Goal: Task Accomplishment & Management: Use online tool/utility

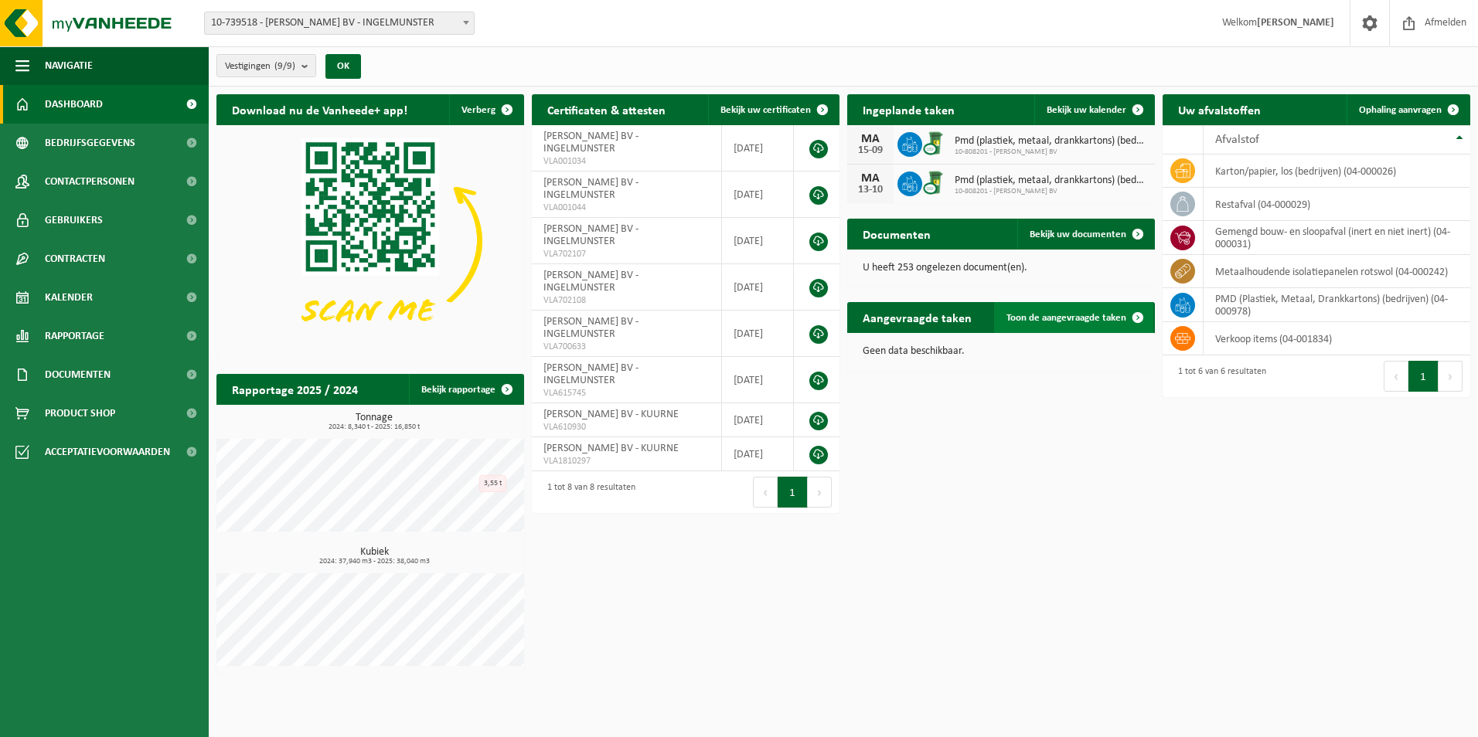
click at [1060, 318] on span "Toon de aangevraagde taken" at bounding box center [1066, 318] width 120 height 10
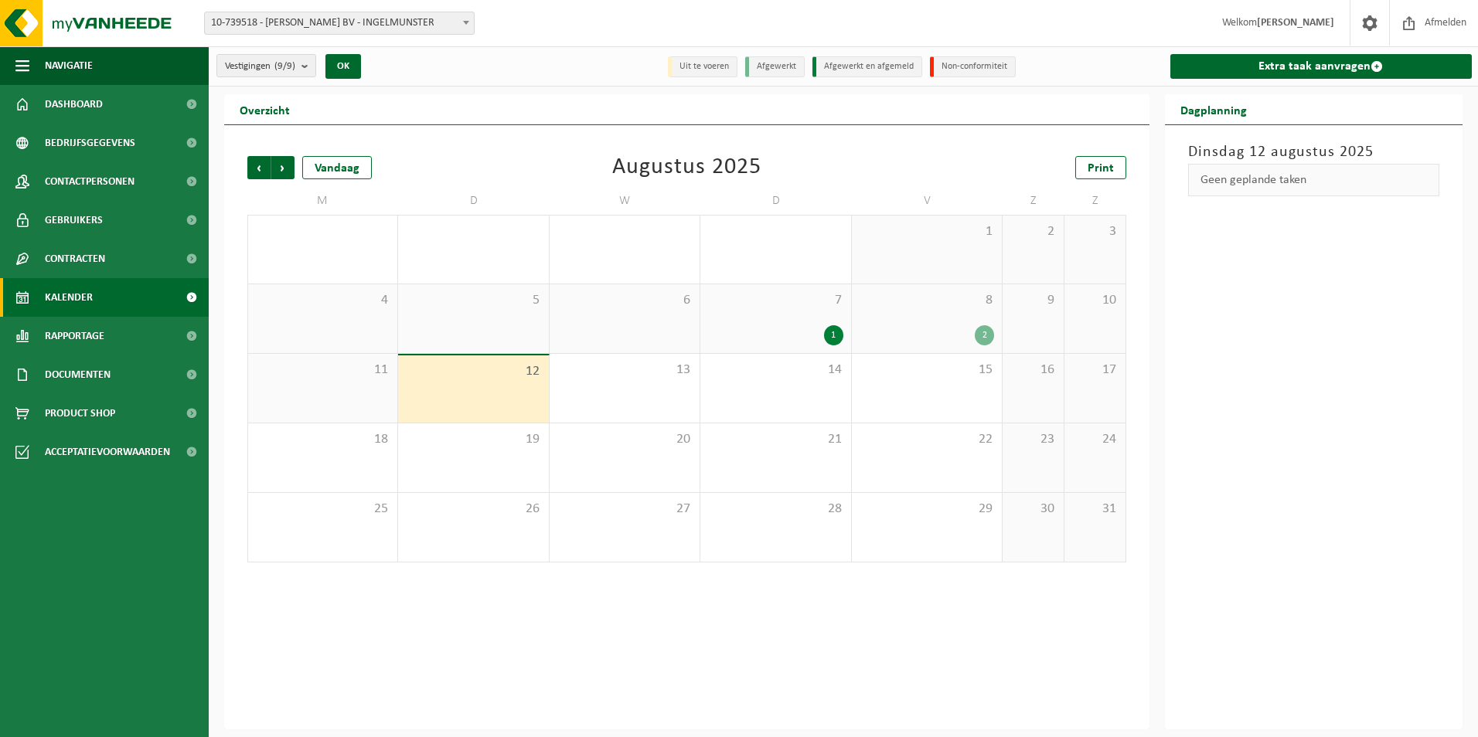
click at [832, 332] on div "1" at bounding box center [833, 335] width 19 height 20
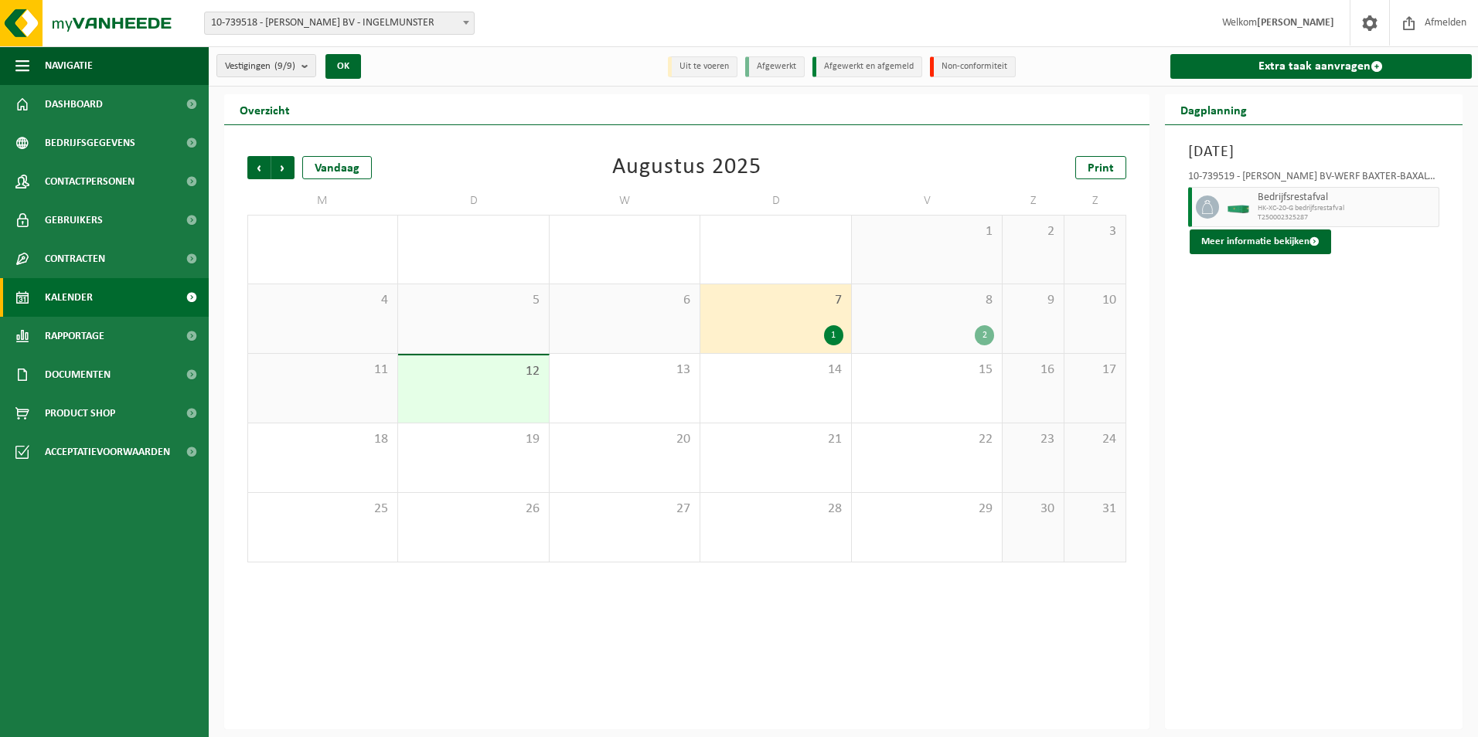
click at [992, 333] on div "2" at bounding box center [984, 335] width 19 height 20
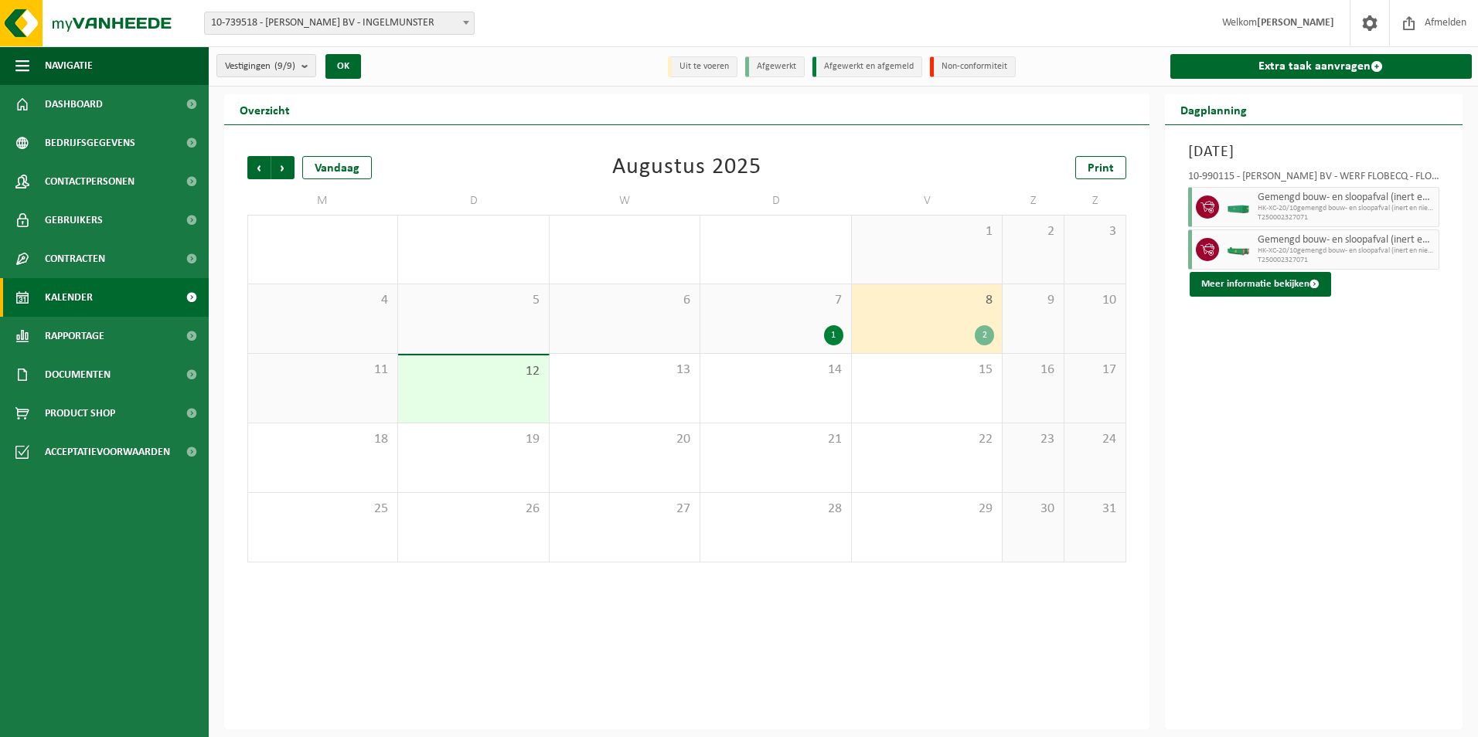
click at [494, 380] on div "12" at bounding box center [473, 388] width 150 height 67
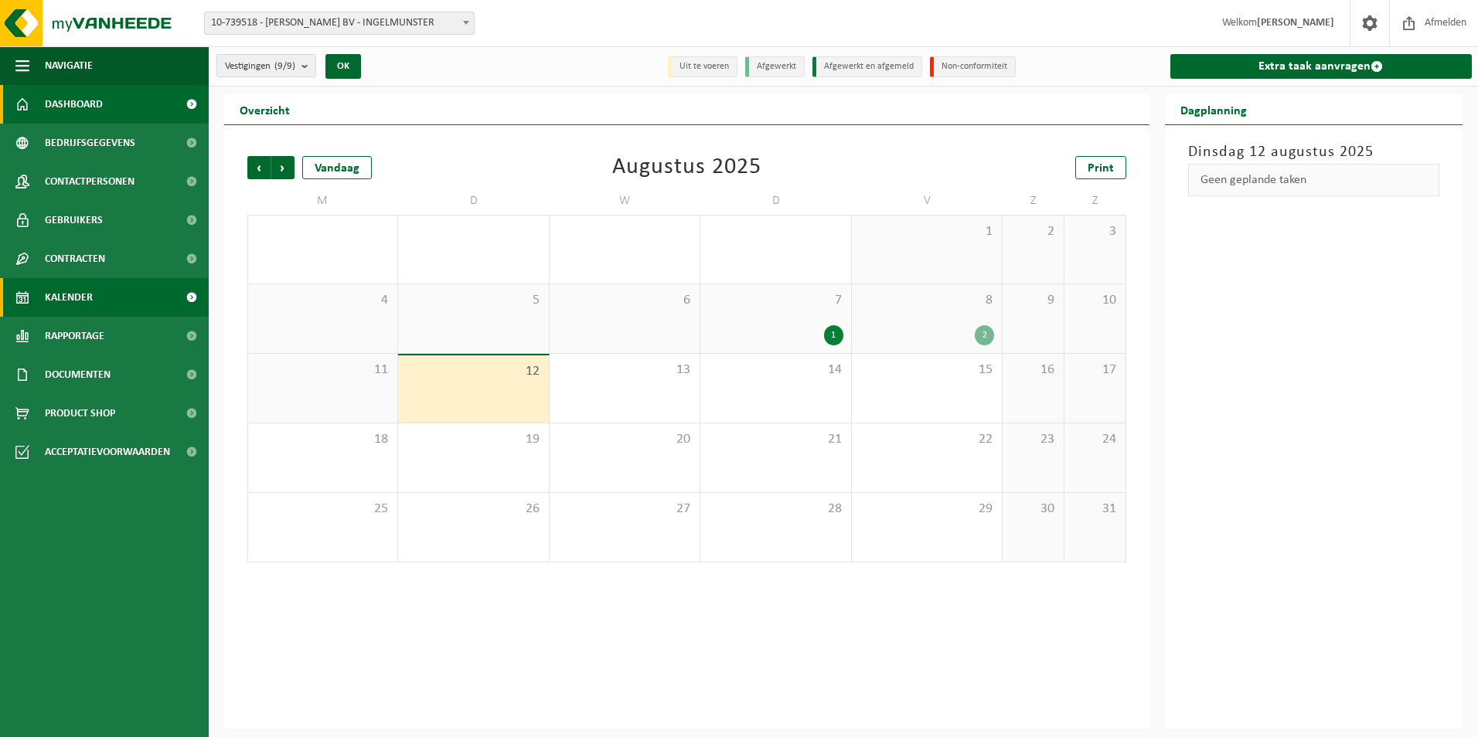
click at [90, 106] on span "Dashboard" at bounding box center [74, 104] width 58 height 39
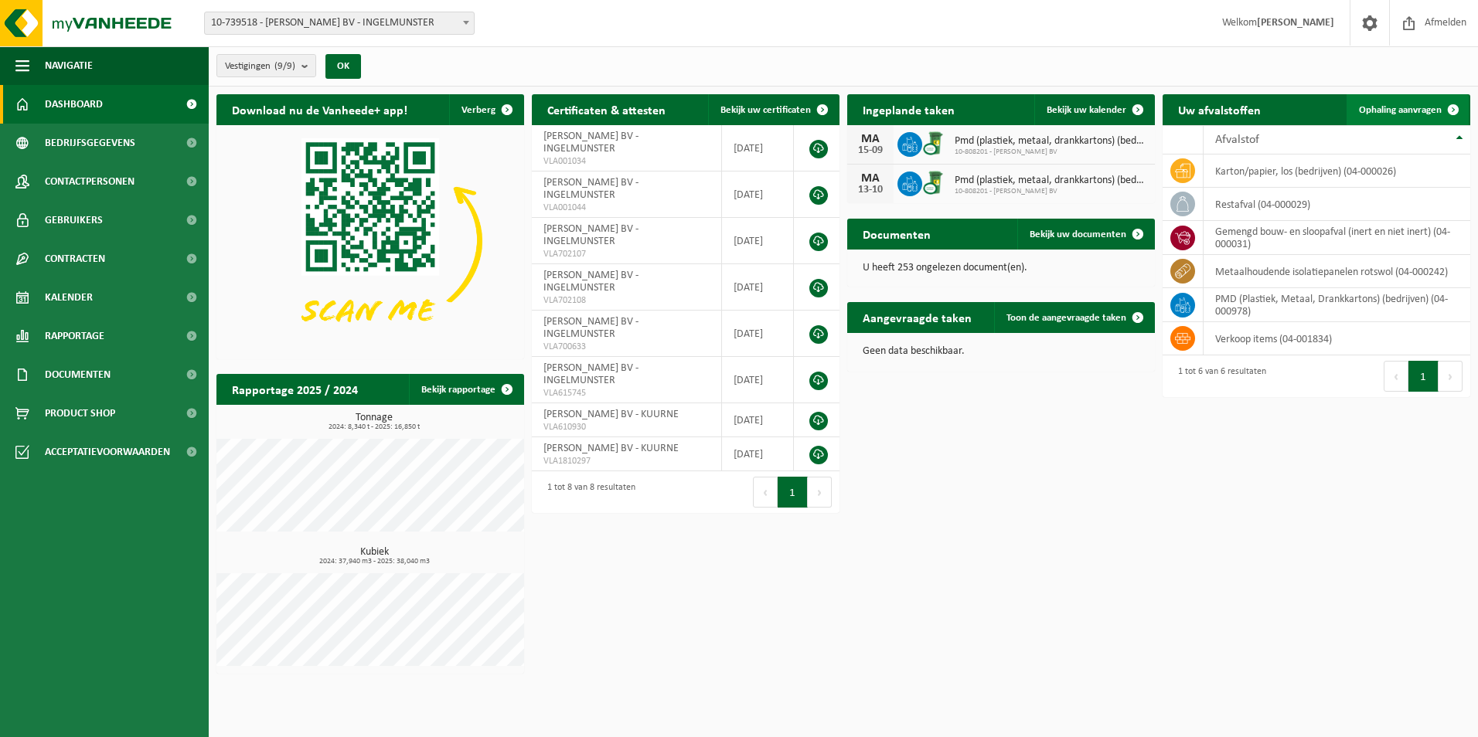
click at [1400, 108] on span "Ophaling aanvragen" at bounding box center [1400, 110] width 83 height 10
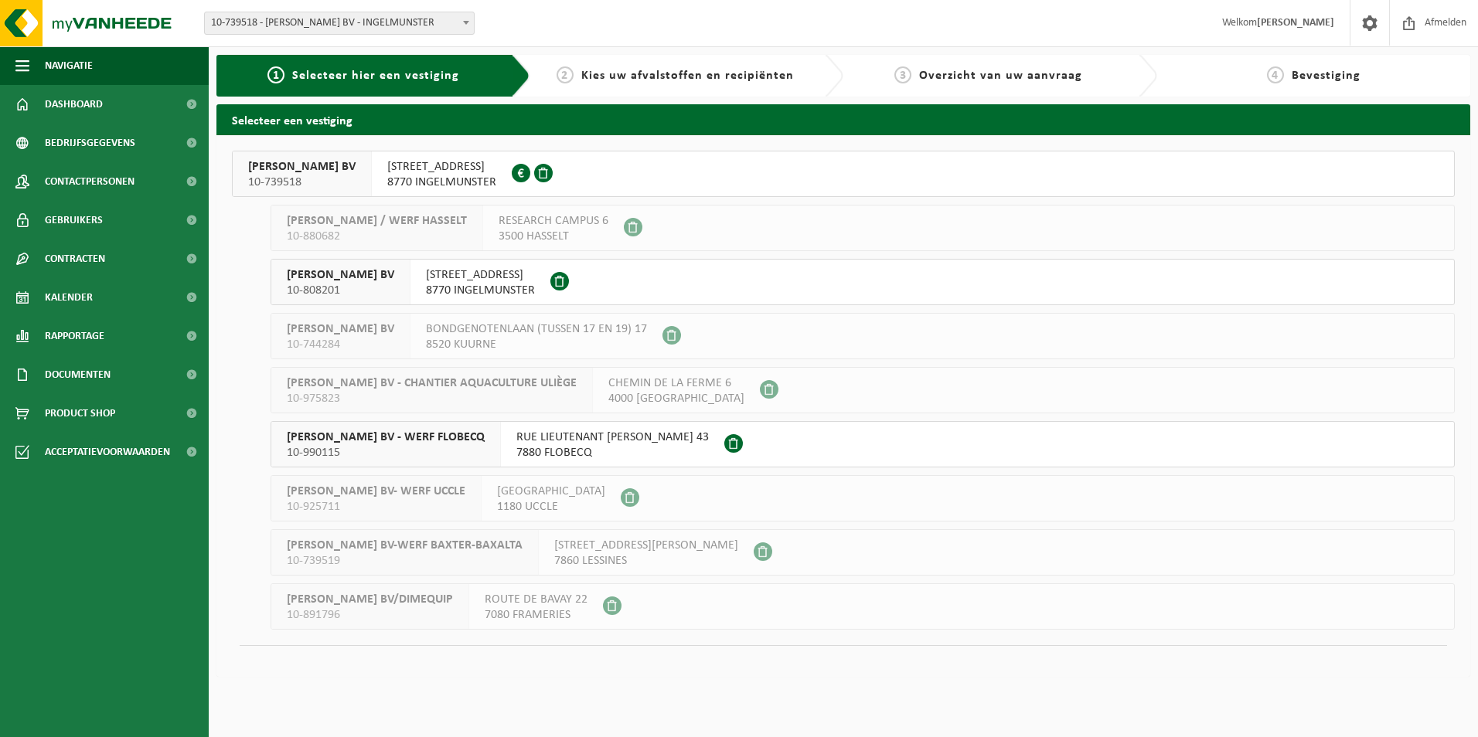
click at [494, 286] on span "8770 INGELMUNSTER" at bounding box center [480, 290] width 109 height 15
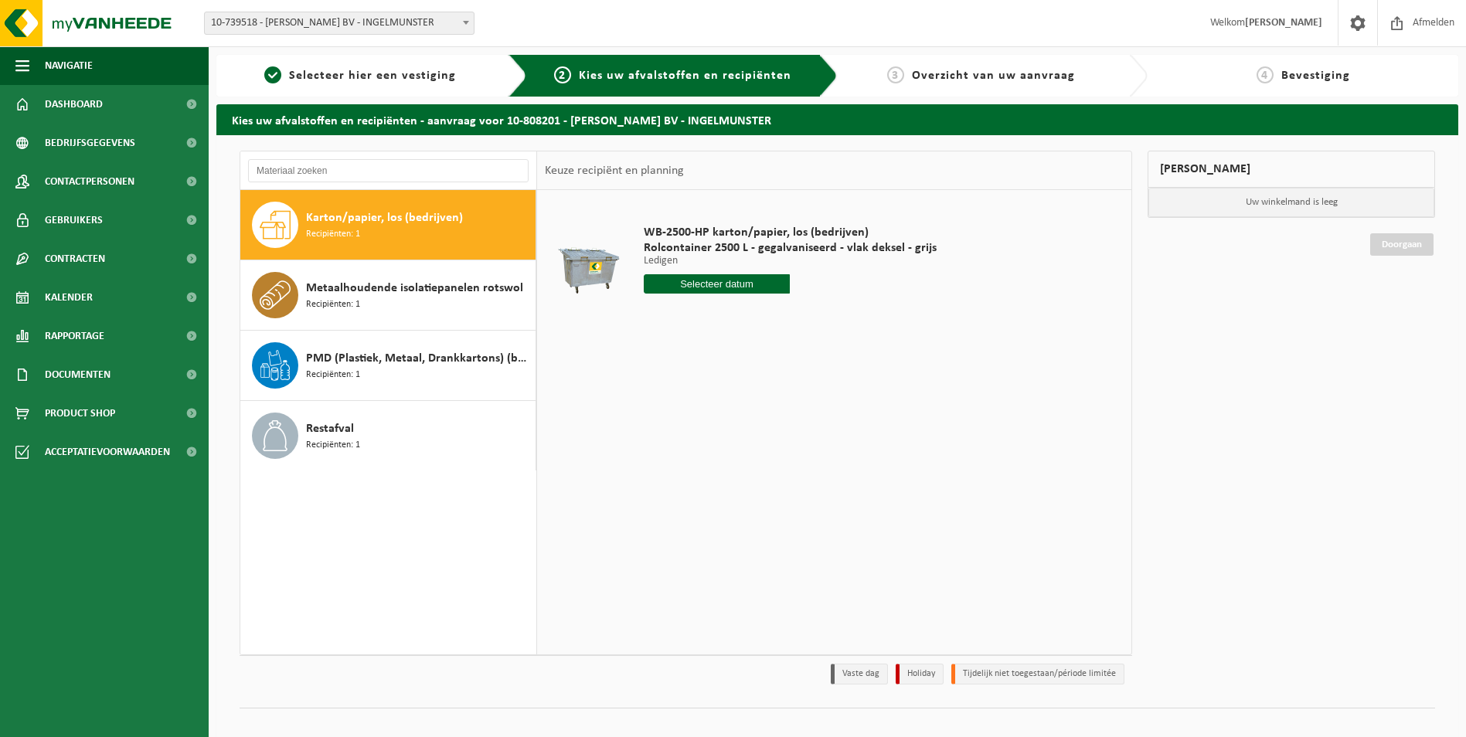
click at [733, 283] on input "text" at bounding box center [717, 283] width 147 height 19
click at [740, 423] on div "14" at bounding box center [739, 421] width 27 height 25
type input "Van [DATE]"
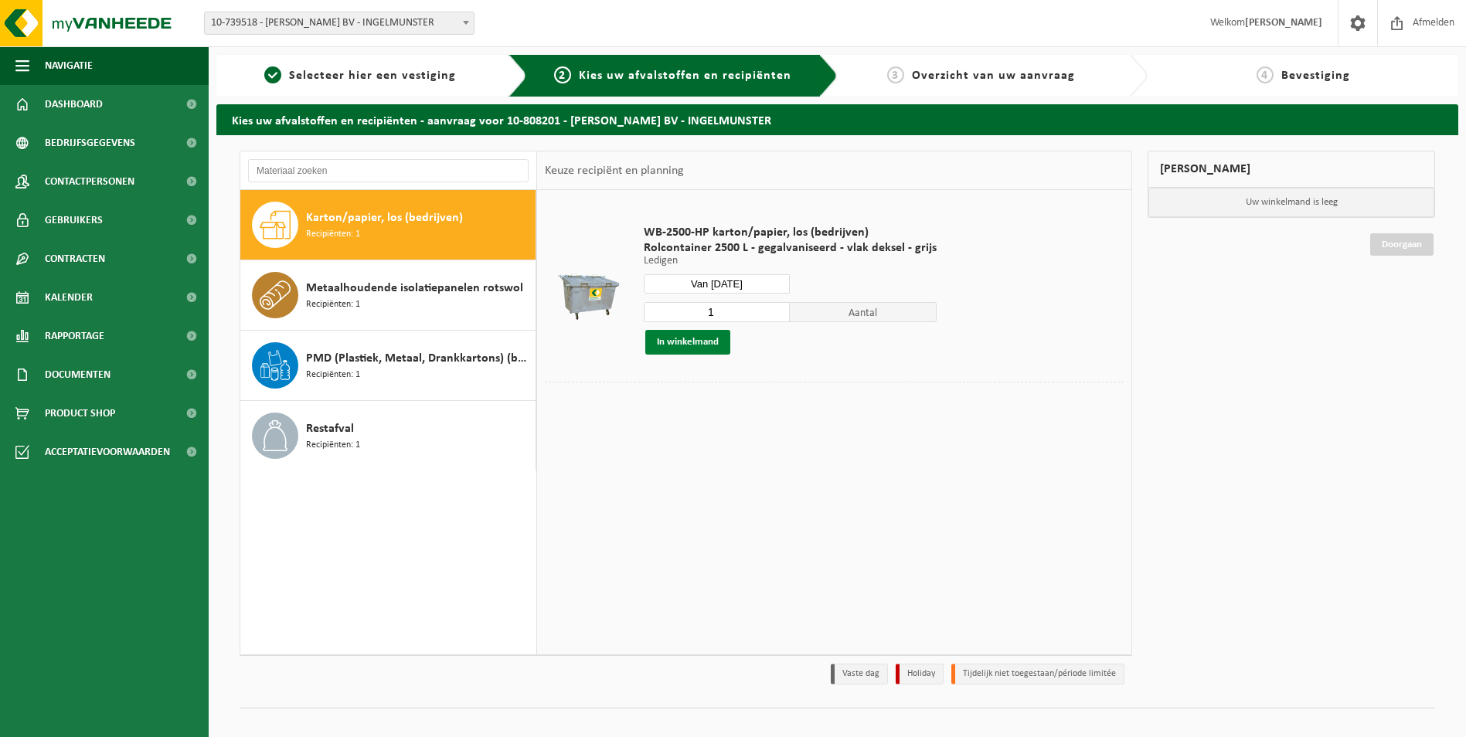
click at [674, 343] on button "In winkelmand" at bounding box center [687, 342] width 85 height 25
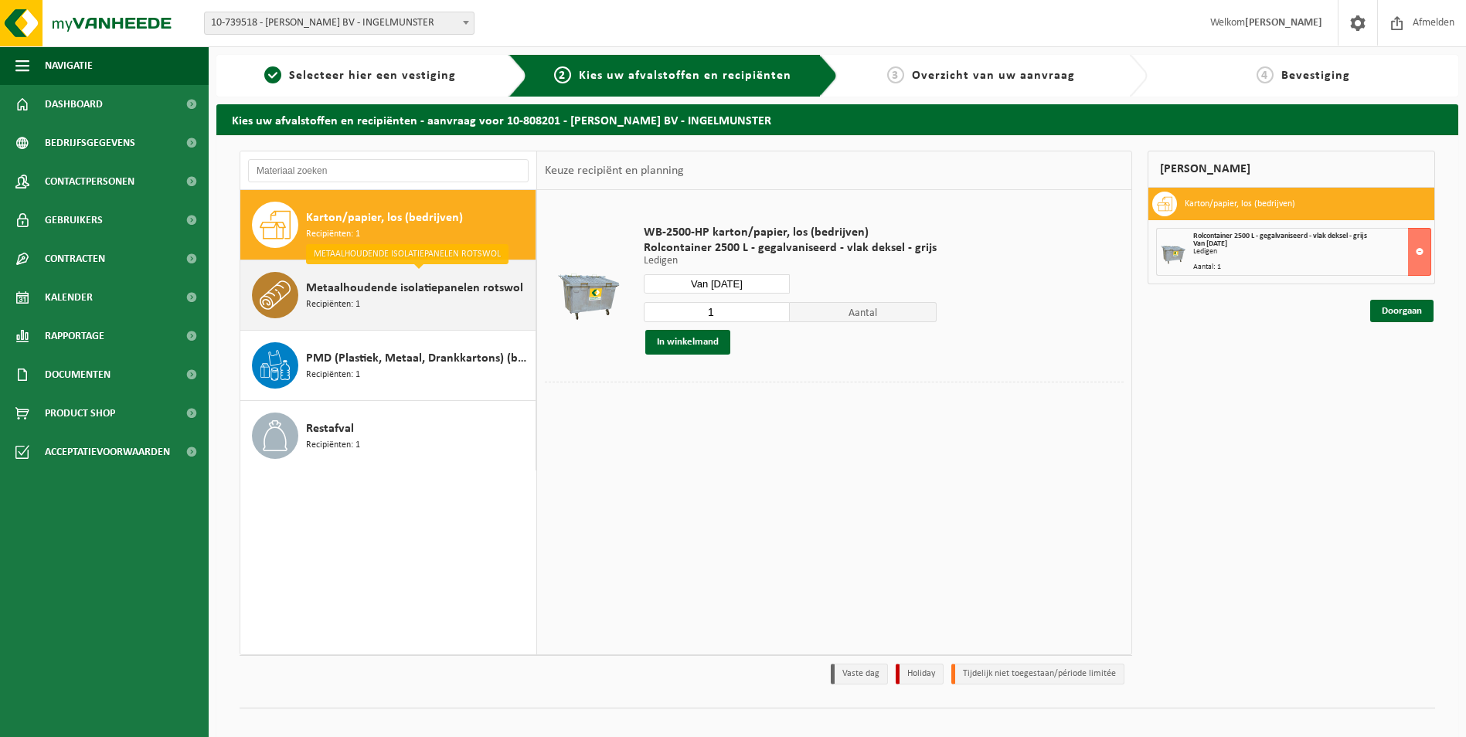
click at [393, 294] on span "Metaalhoudende isolatiepanelen rotswol" at bounding box center [414, 288] width 217 height 19
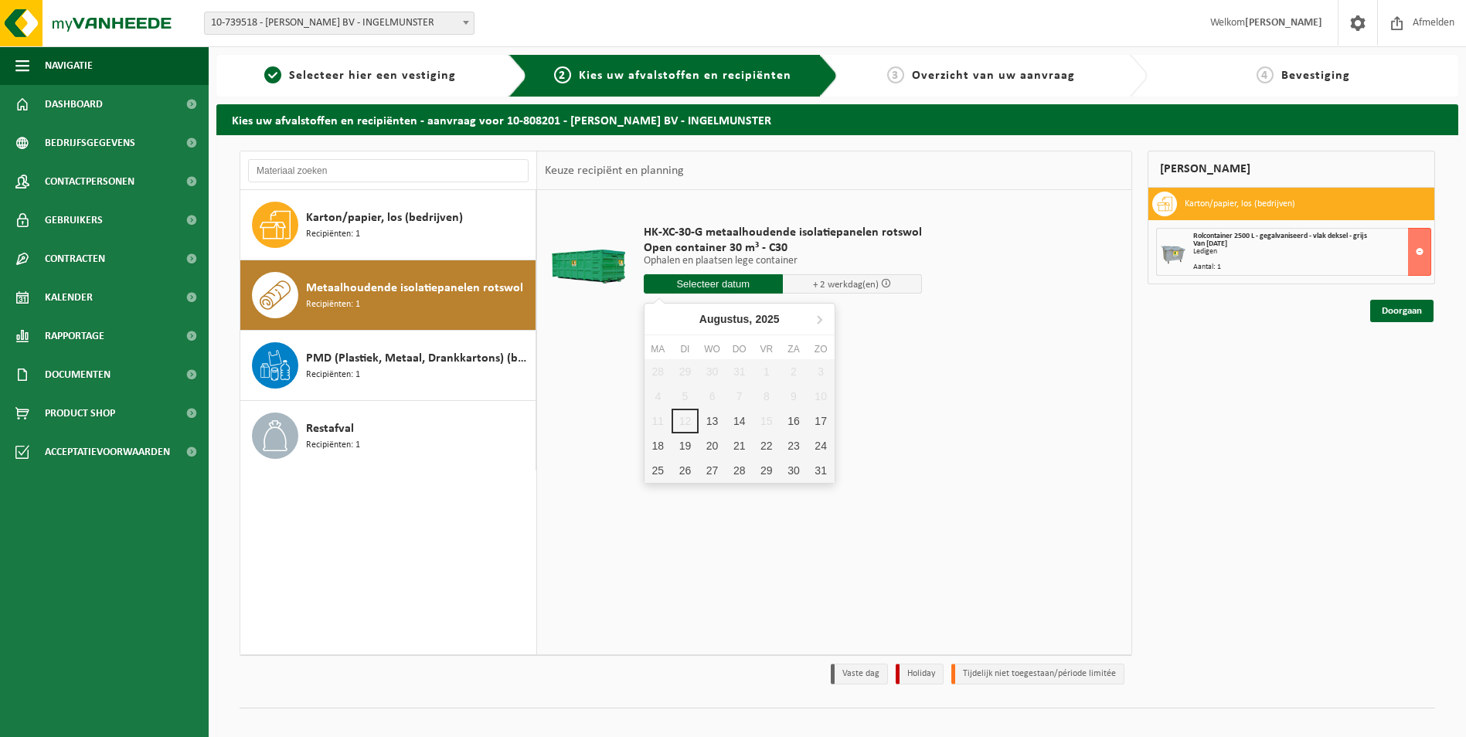
click at [733, 283] on input "text" at bounding box center [713, 283] width 139 height 19
click at [717, 424] on div "13" at bounding box center [712, 421] width 27 height 25
type input "Van [DATE]"
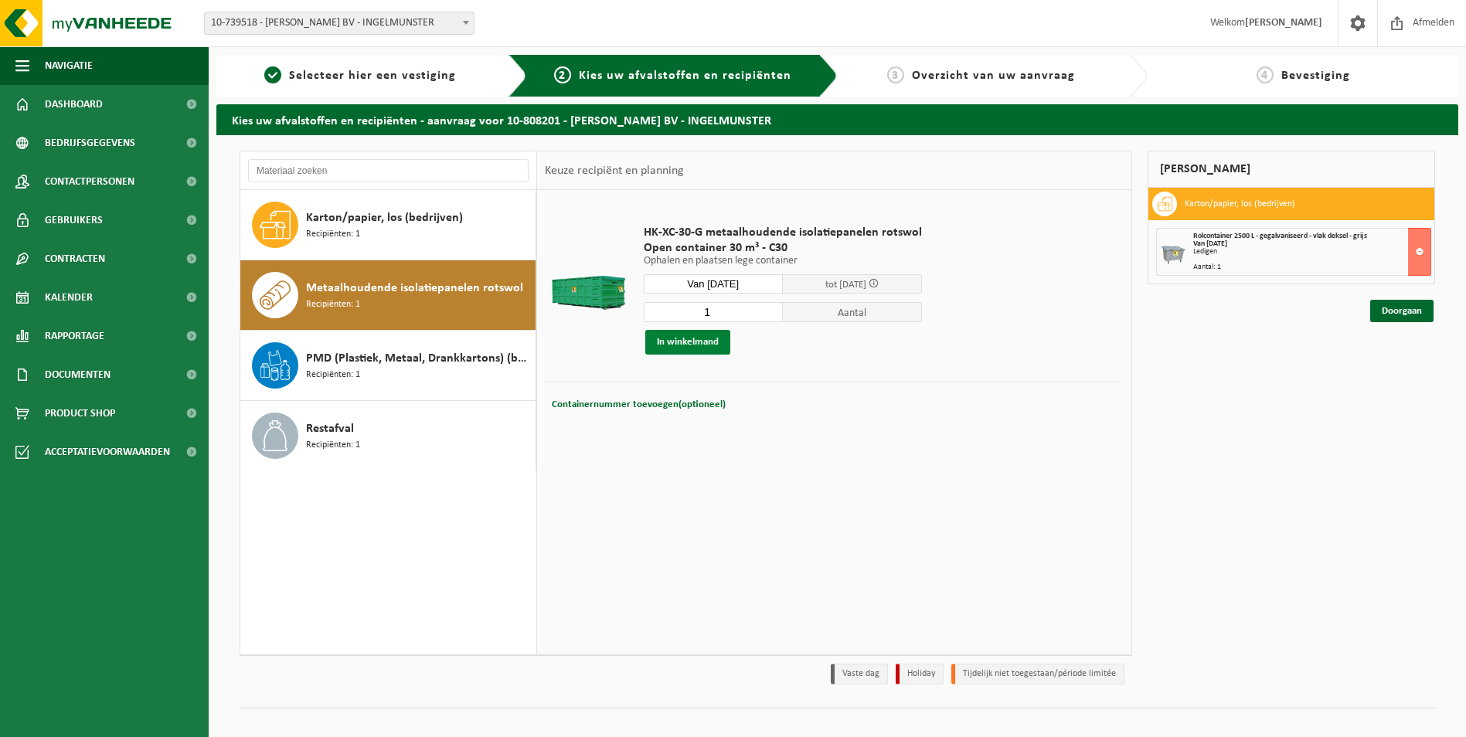
click at [678, 342] on button "In winkelmand" at bounding box center [687, 342] width 85 height 25
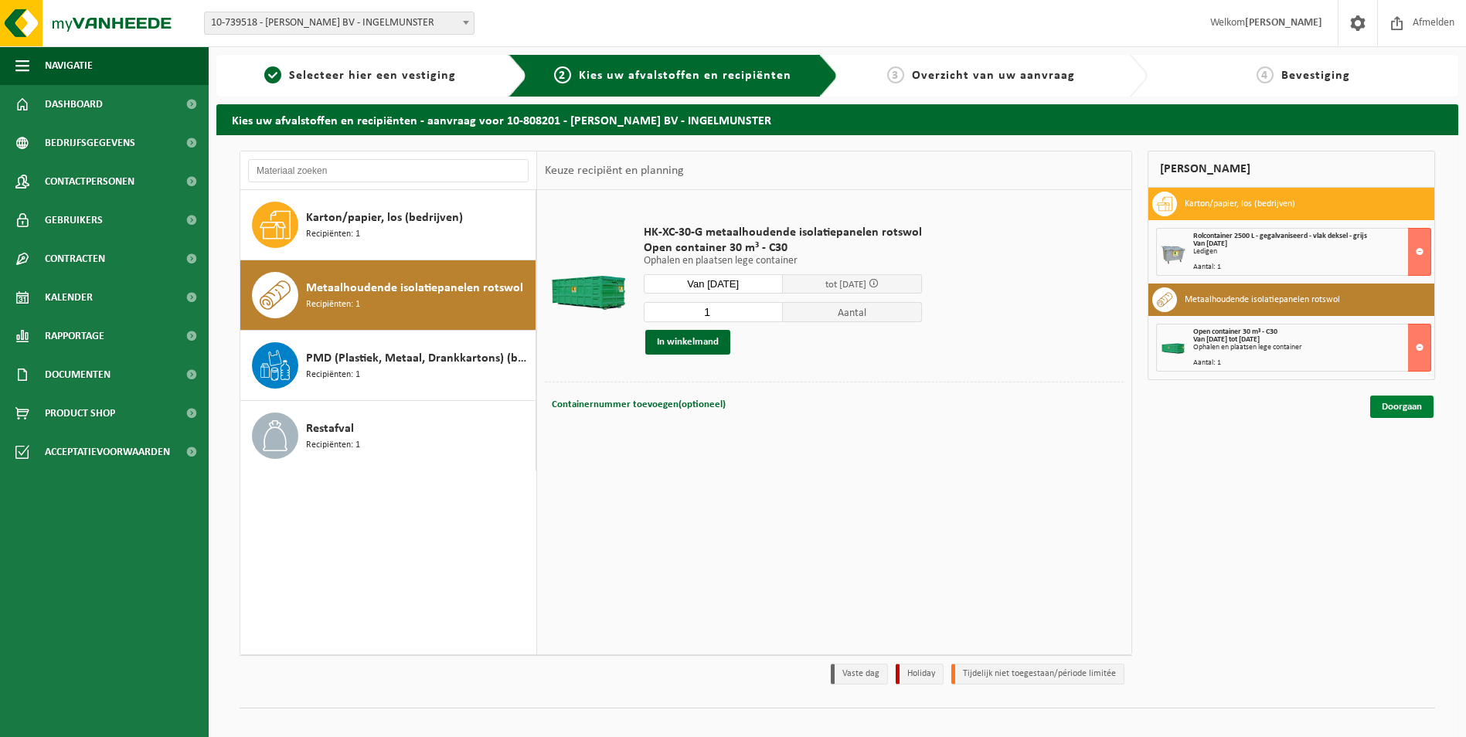
click at [1393, 406] on link "Doorgaan" at bounding box center [1401, 407] width 63 height 22
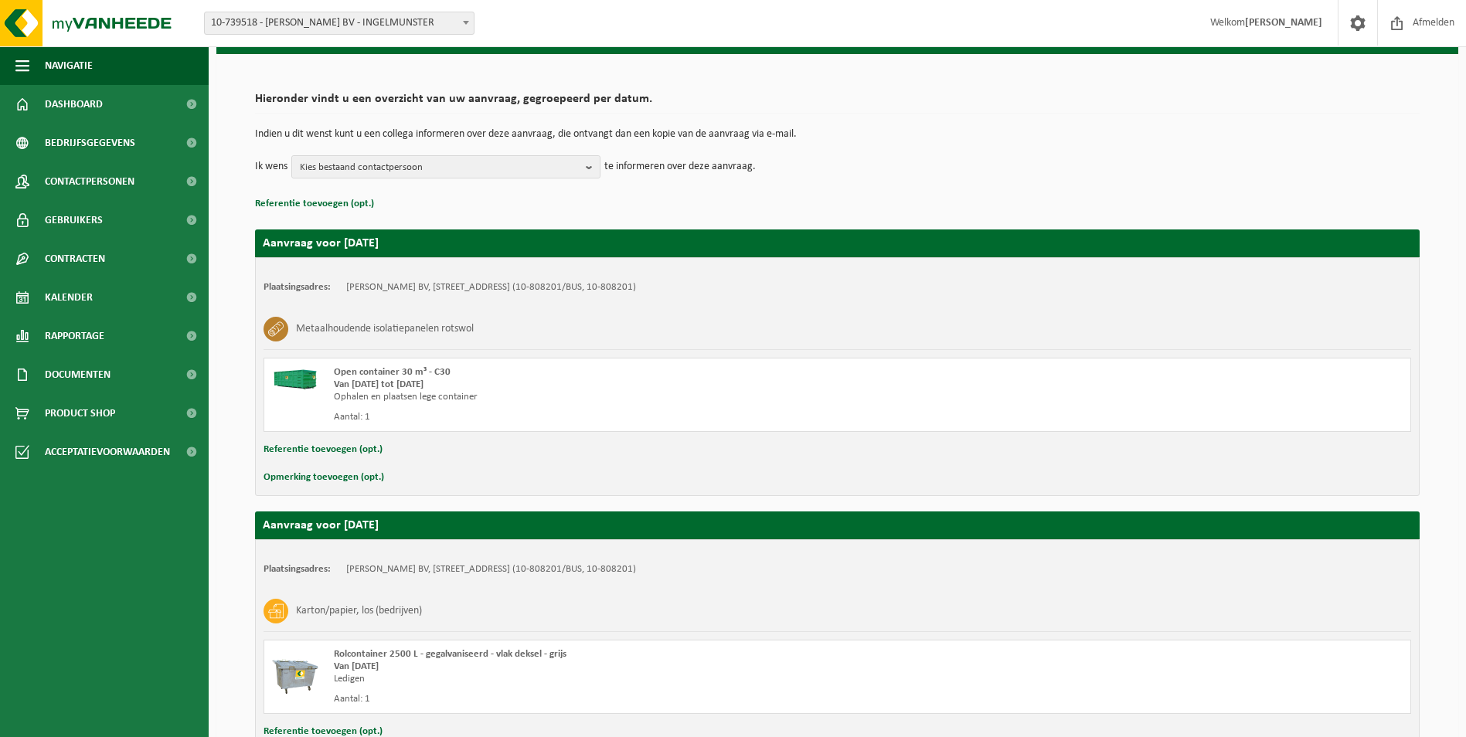
scroll to position [200, 0]
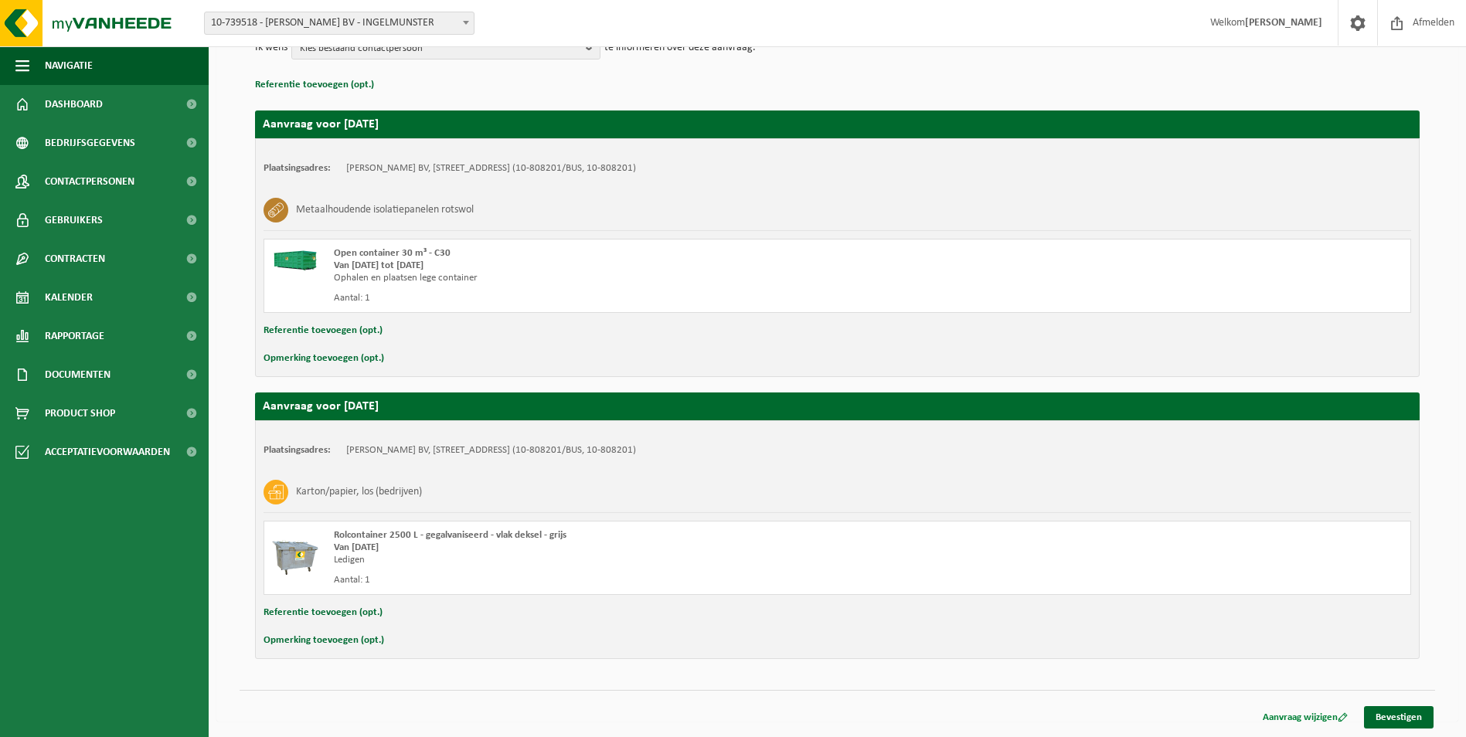
click at [1298, 713] on link "Aanvraag wijzigen" at bounding box center [1305, 717] width 108 height 22
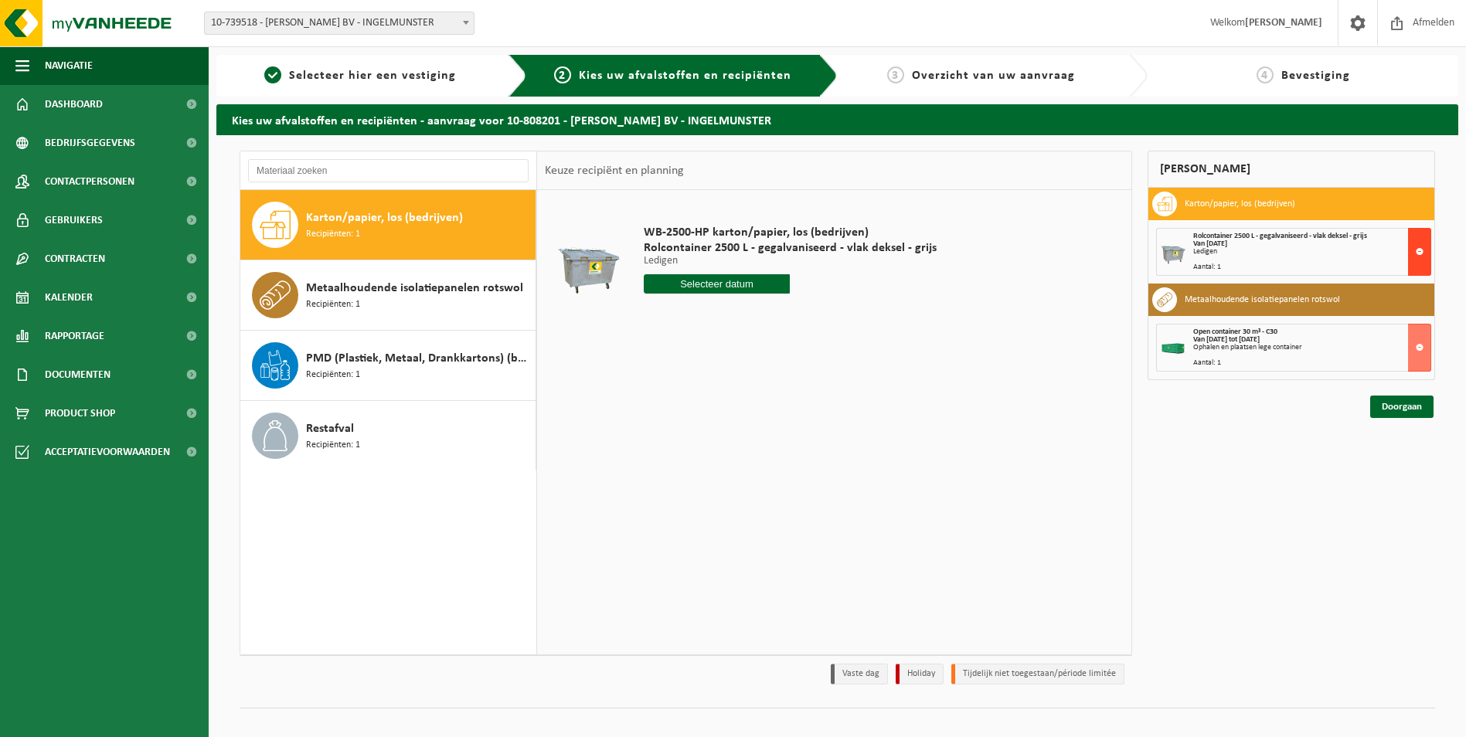
click at [1419, 249] on button at bounding box center [1419, 252] width 23 height 48
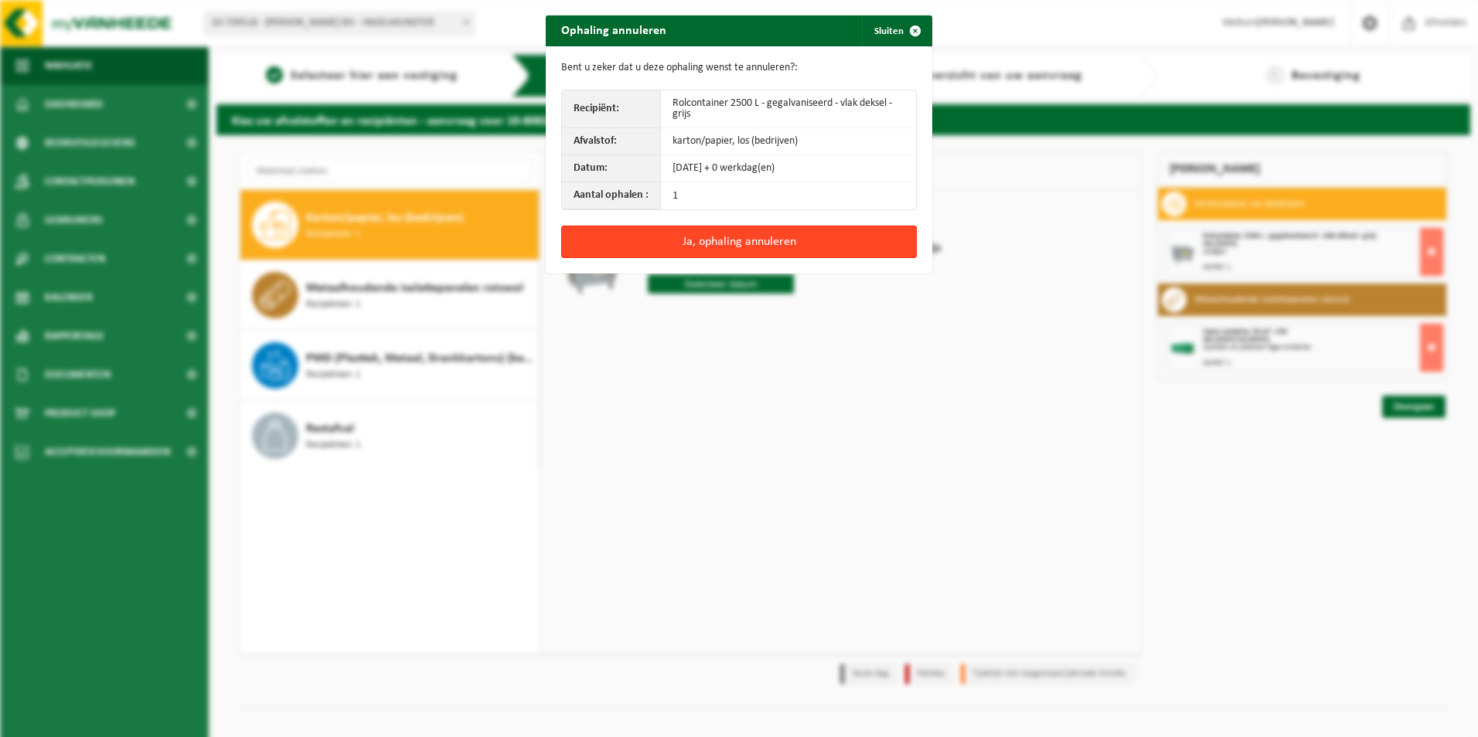
click at [713, 248] on button "Ja, ophaling annuleren" at bounding box center [738, 242] width 355 height 32
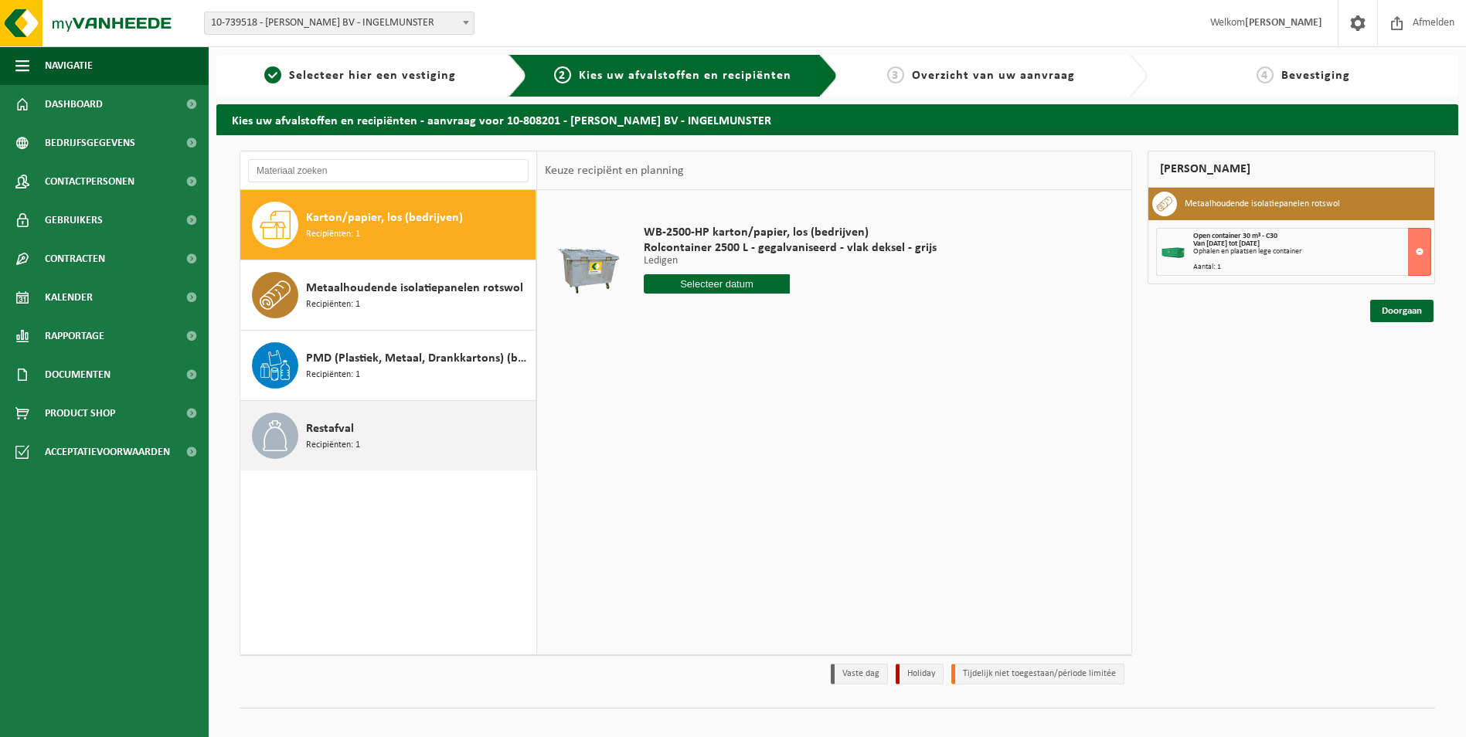
click at [324, 438] on span "Recipiënten: 1" at bounding box center [333, 445] width 54 height 15
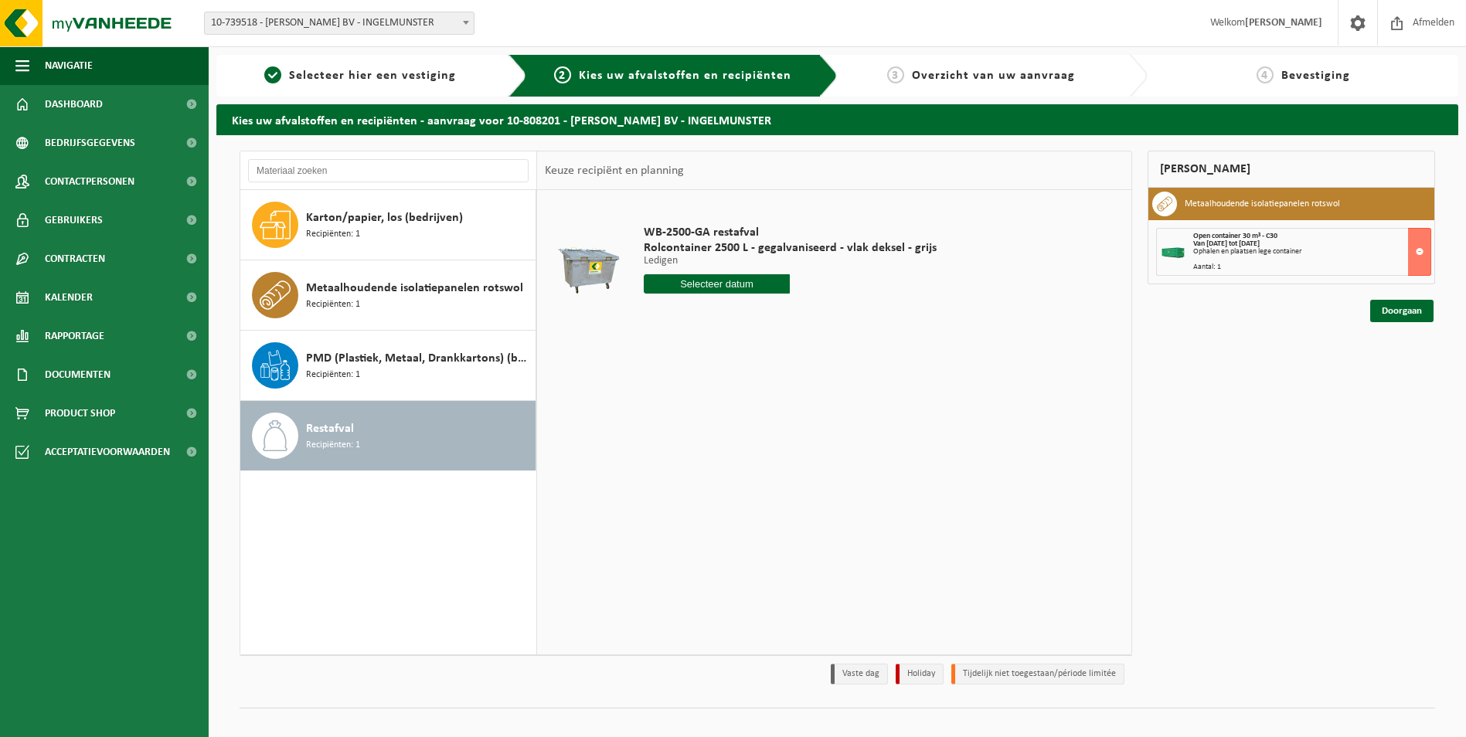
click at [702, 287] on input "text" at bounding box center [717, 283] width 147 height 19
drag, startPoint x: 736, startPoint y: 417, endPoint x: 760, endPoint y: 413, distance: 25.2
click at [735, 417] on div "14" at bounding box center [739, 421] width 27 height 25
type input "Van 2025-08-14"
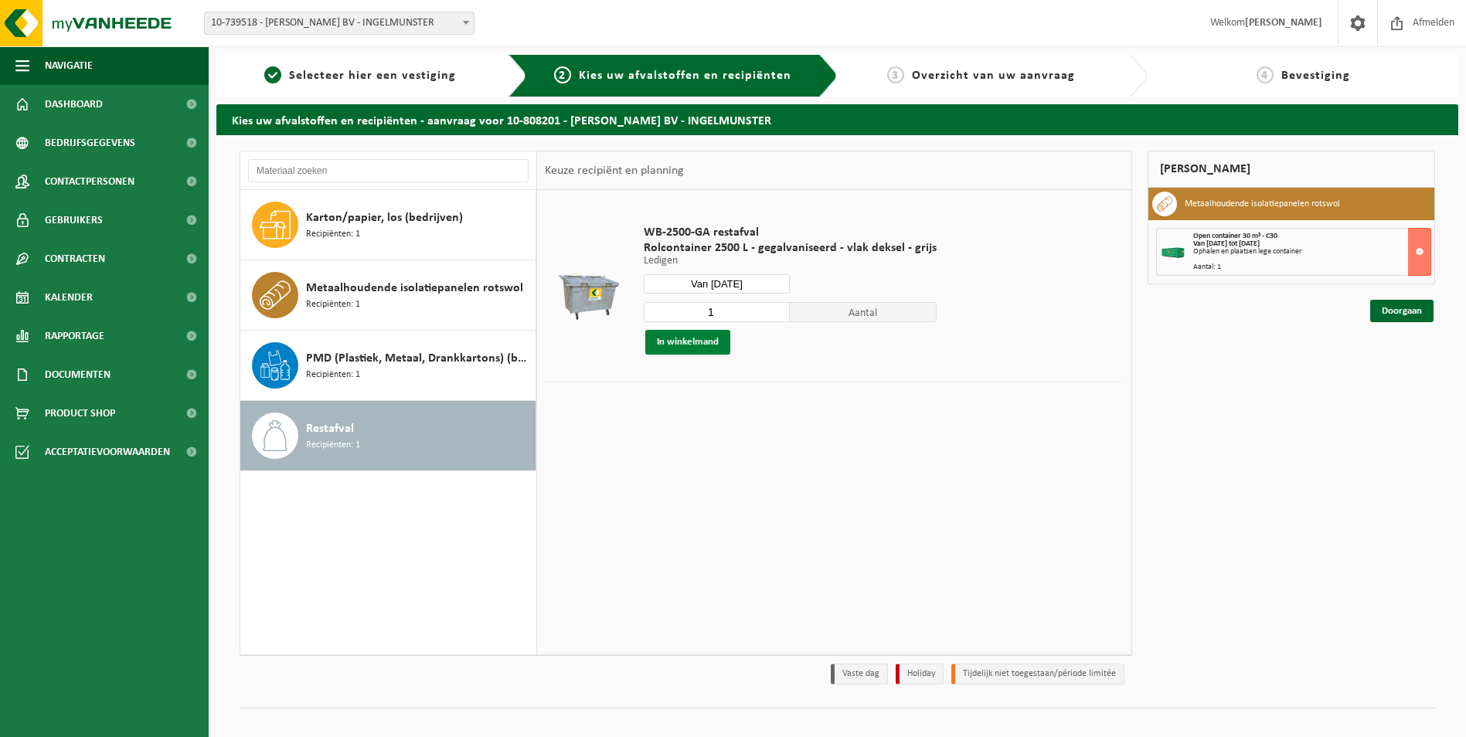
click at [687, 338] on button "In winkelmand" at bounding box center [687, 342] width 85 height 25
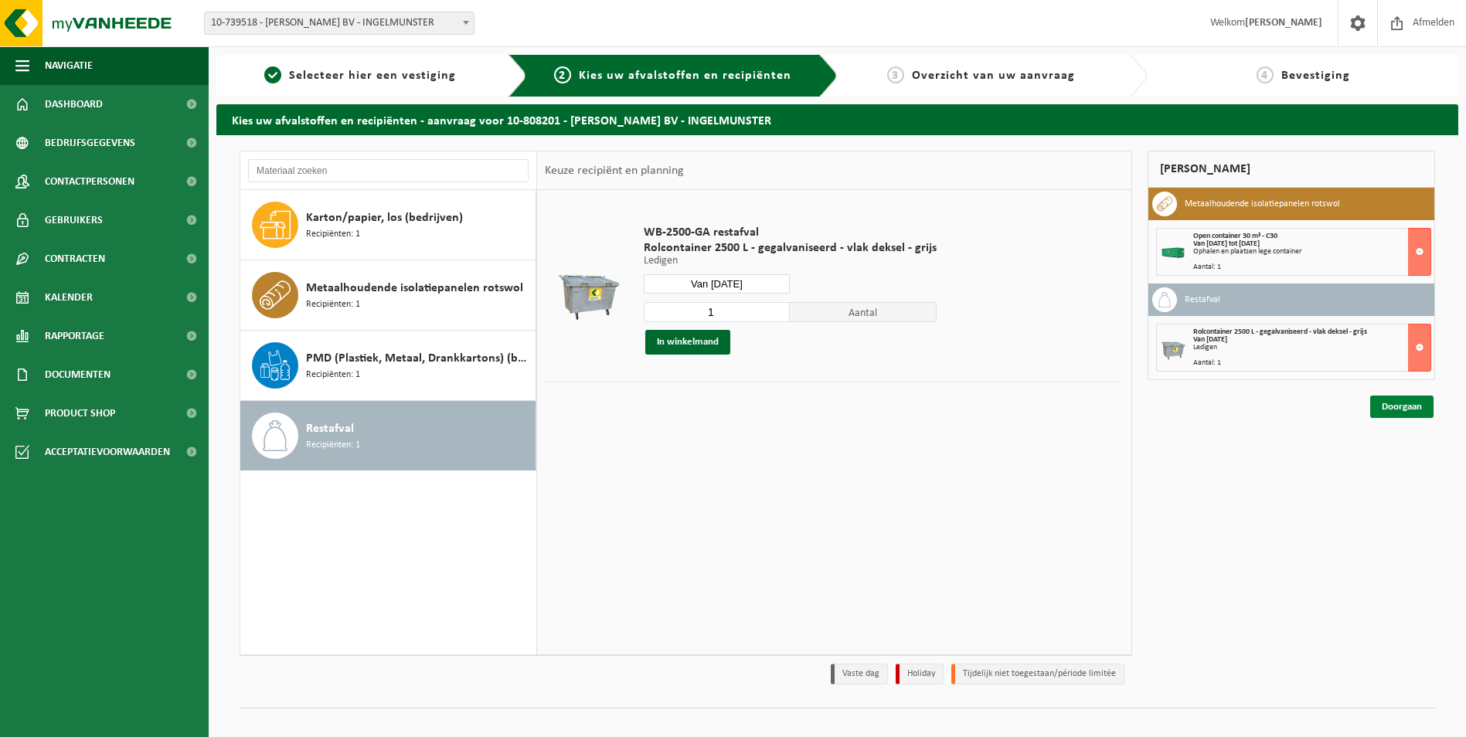
click at [1412, 407] on link "Doorgaan" at bounding box center [1401, 407] width 63 height 22
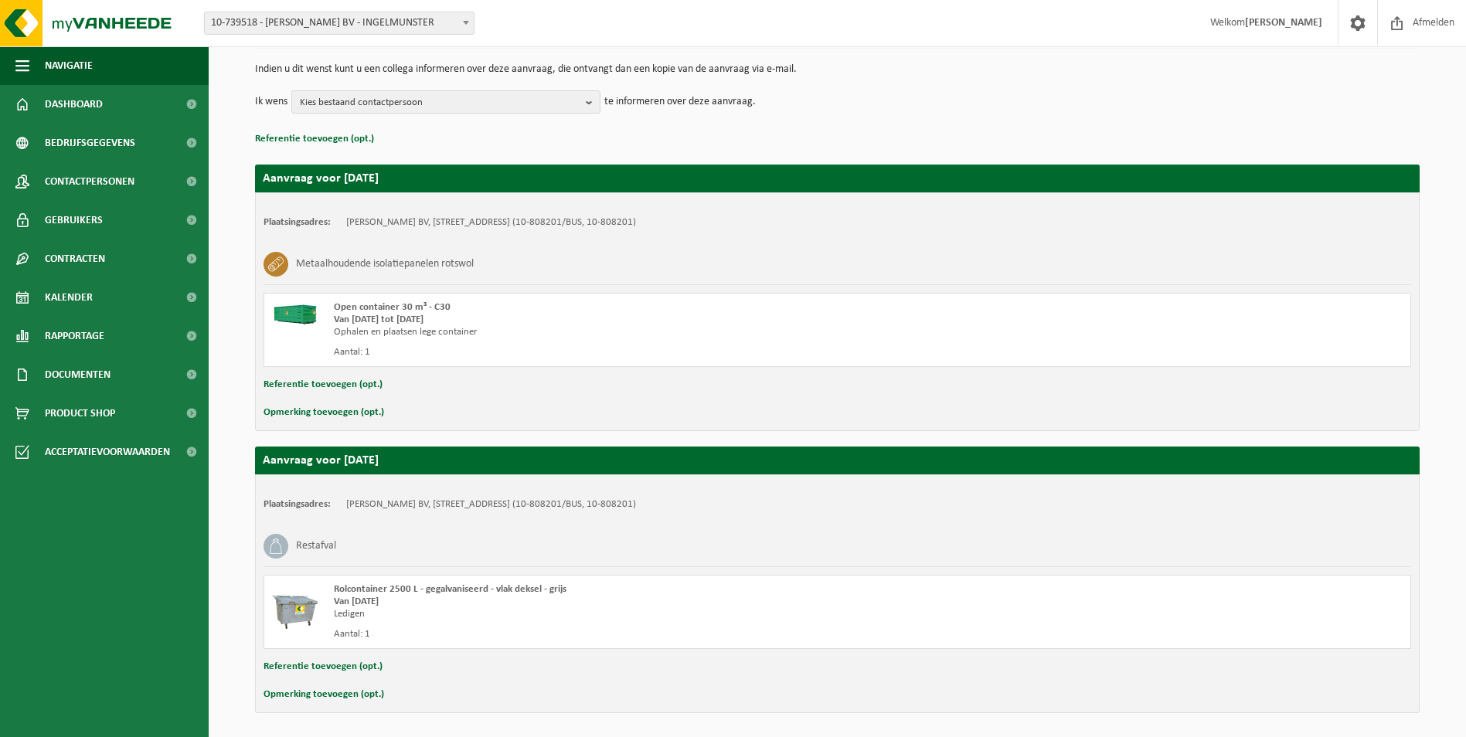
scroll to position [200, 0]
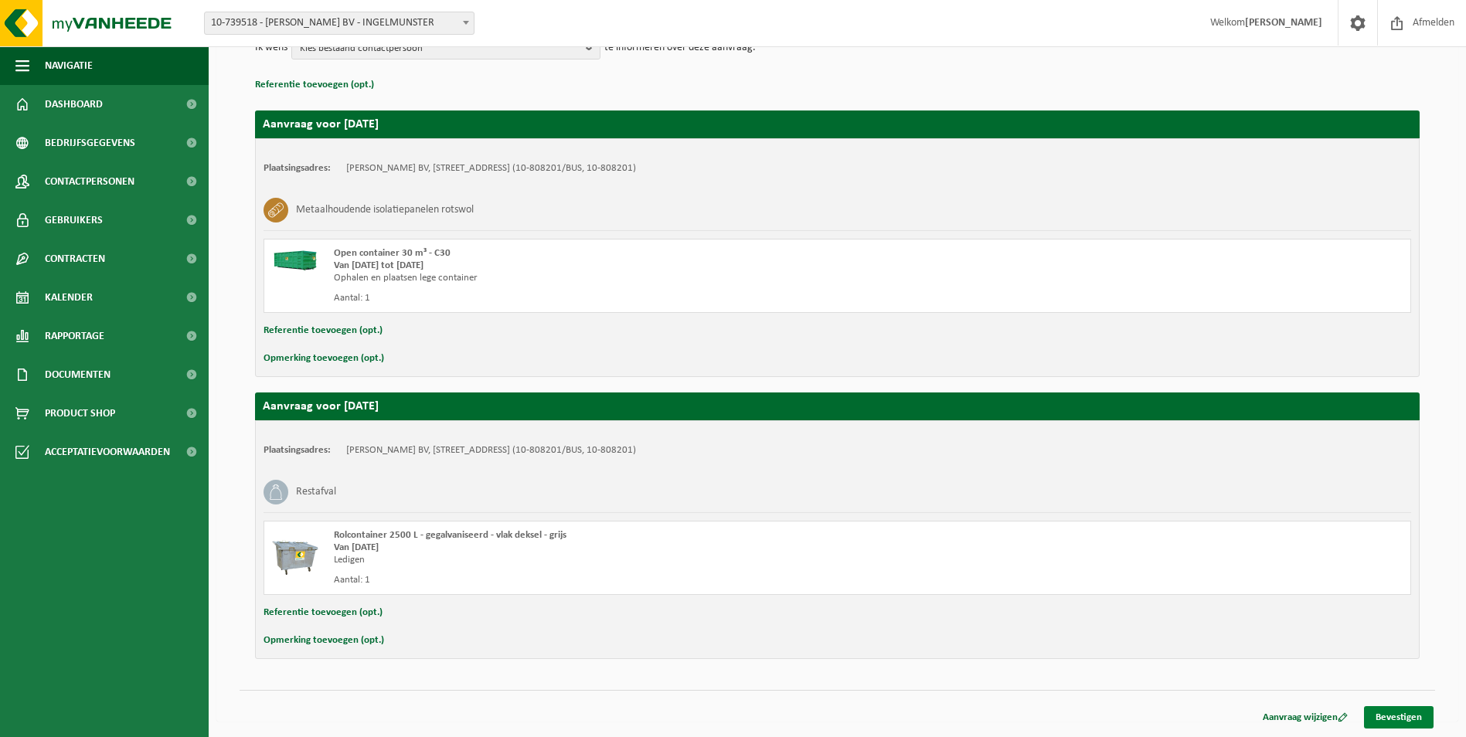
click at [1393, 716] on link "Bevestigen" at bounding box center [1399, 717] width 70 height 22
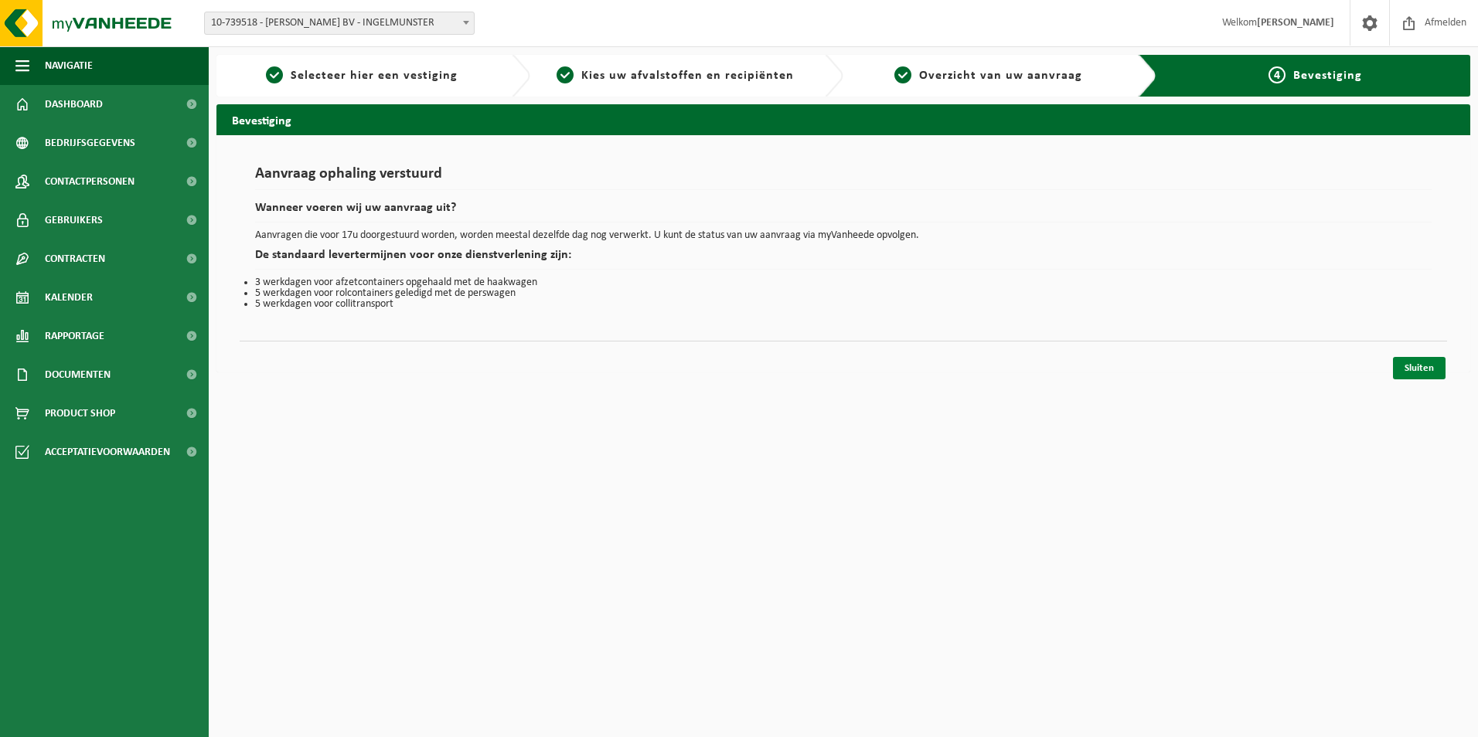
click at [1413, 368] on link "Sluiten" at bounding box center [1419, 368] width 53 height 22
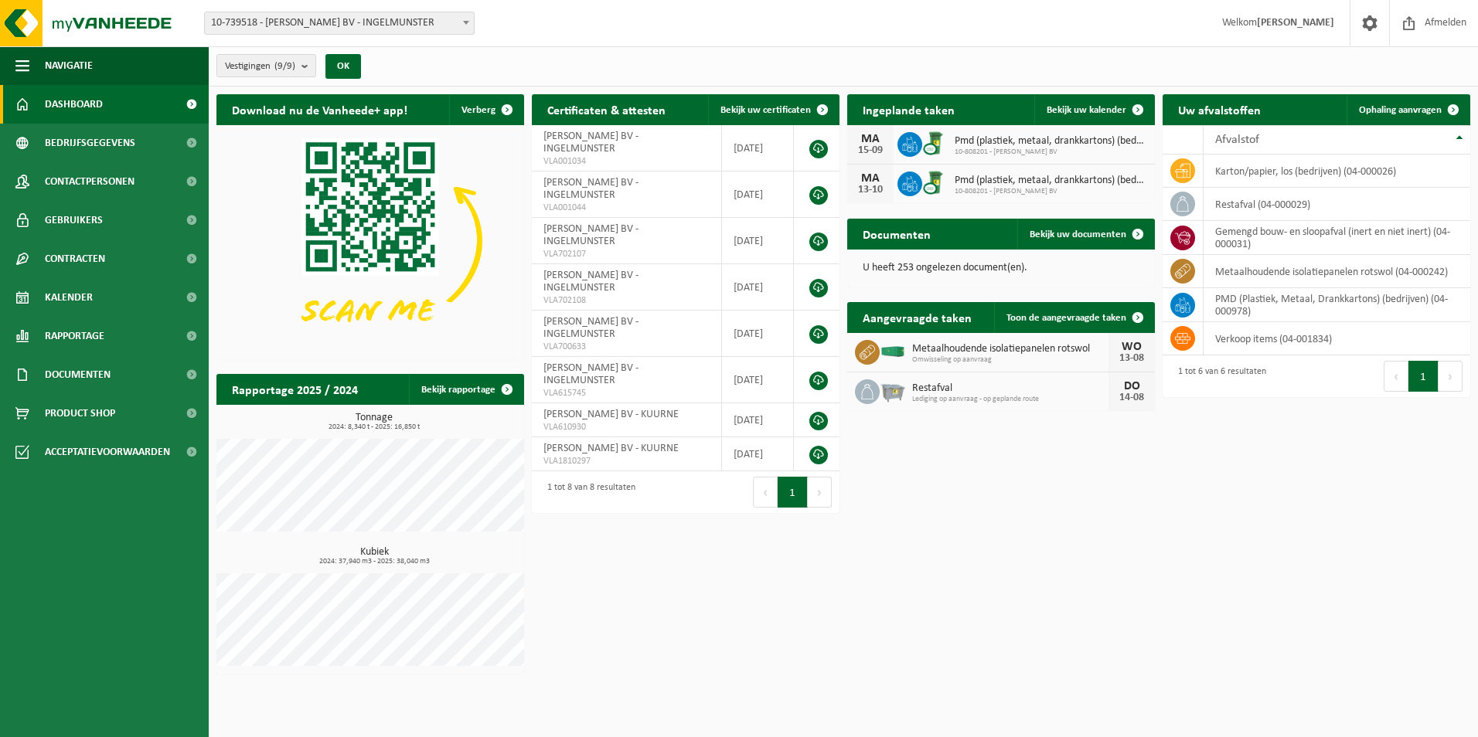
click at [1017, 638] on div "Download nu de Vanheede+ app! Verberg Certificaten & attesten Bekijk uw certifi…" at bounding box center [843, 384] width 1261 height 595
click at [85, 372] on span "Documenten" at bounding box center [78, 374] width 66 height 39
click at [82, 410] on span "Facturen" at bounding box center [67, 413] width 41 height 29
